Goal: Communication & Community: Answer question/provide support

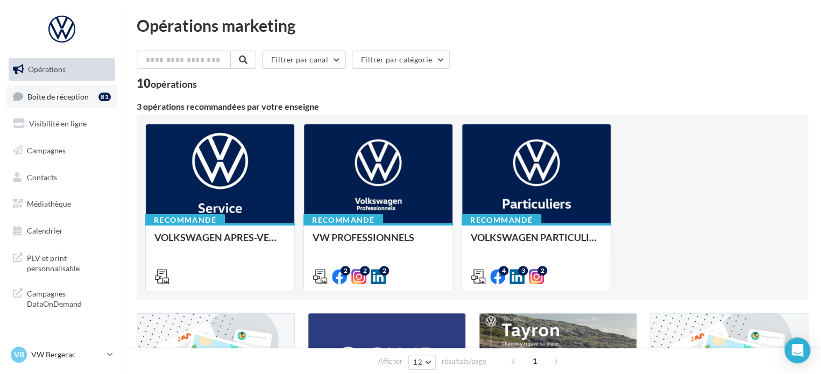
click at [88, 104] on link "Boîte de réception 81" at bounding box center [61, 96] width 111 height 23
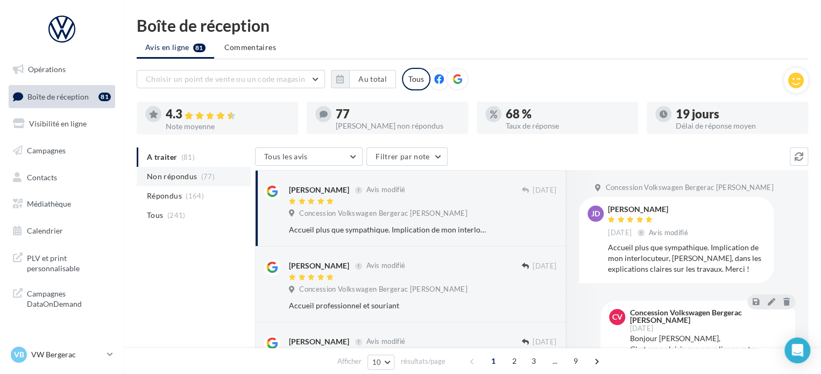
click at [187, 184] on li "Non répondus (77)" at bounding box center [194, 176] width 114 height 19
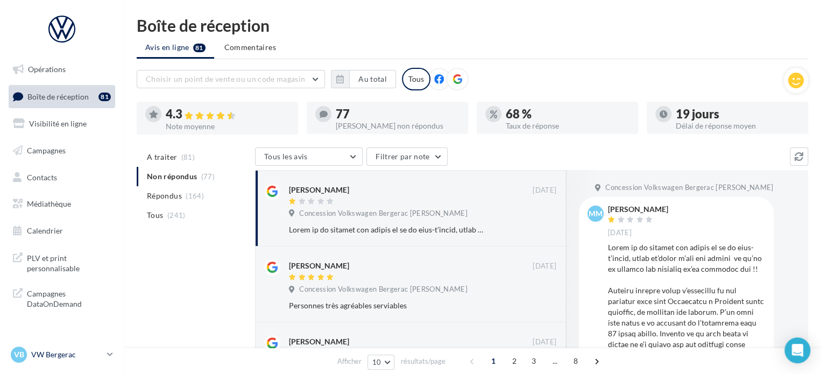
click at [89, 353] on p "VW Bergerac" at bounding box center [67, 354] width 72 height 11
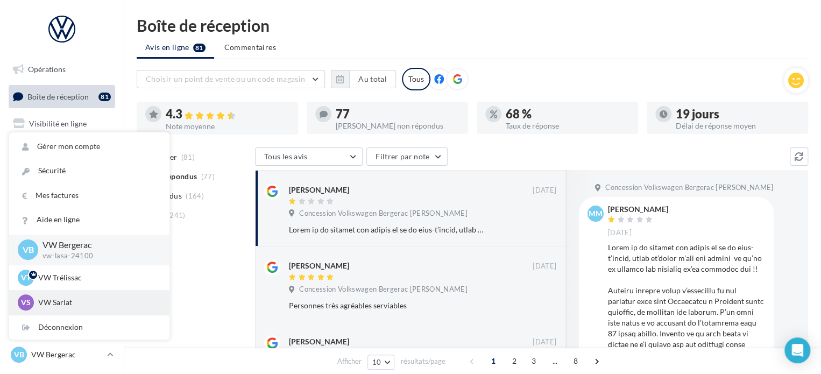
click at [91, 302] on p "VW Sarlat" at bounding box center [97, 302] width 118 height 11
